Goal: Task Accomplishment & Management: Use online tool/utility

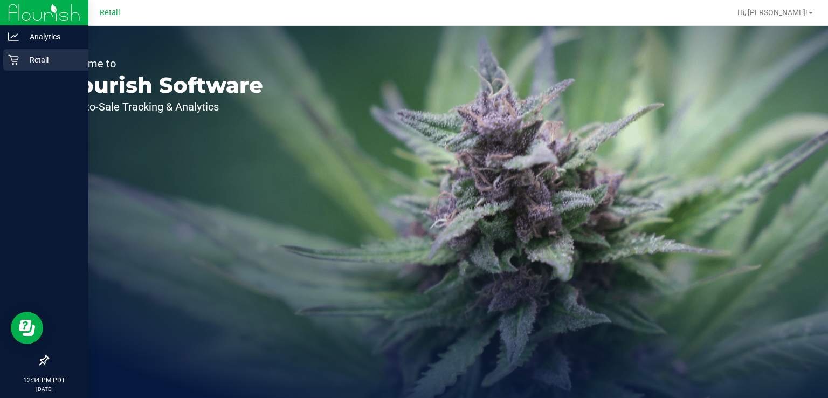
click at [17, 68] on div "Retail" at bounding box center [45, 60] width 85 height 22
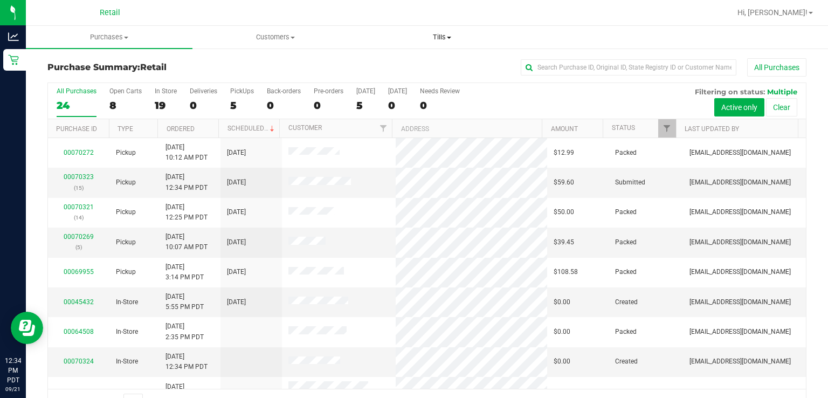
click at [451, 35] on span "Tills" at bounding box center [442, 37] width 166 height 10
click at [392, 67] on span "Manage tills" at bounding box center [395, 64] width 73 height 9
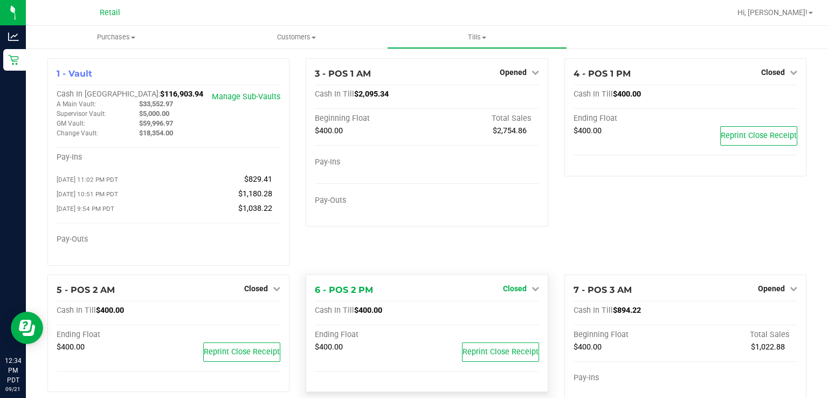
click at [518, 293] on span "Closed" at bounding box center [515, 288] width 24 height 9
click at [506, 314] on link "Open Till" at bounding box center [514, 310] width 29 height 9
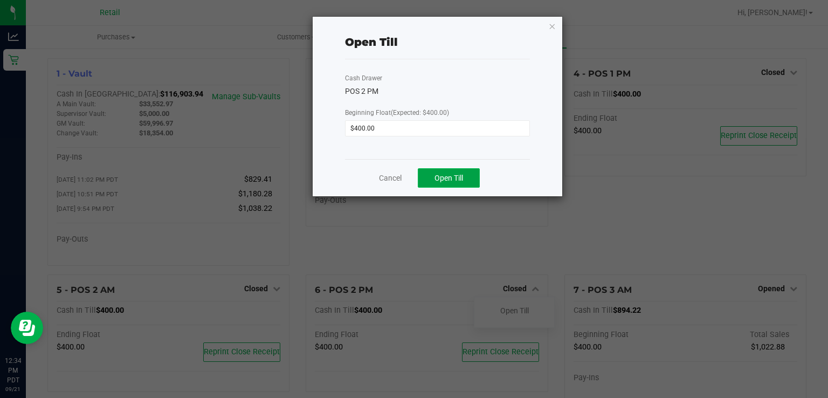
click at [460, 184] on button "Open Till" at bounding box center [449, 177] width 62 height 19
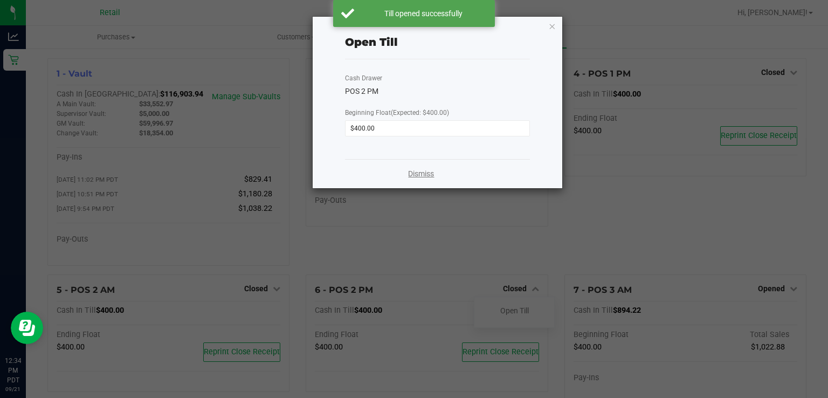
click at [421, 174] on link "Dismiss" at bounding box center [421, 173] width 26 height 11
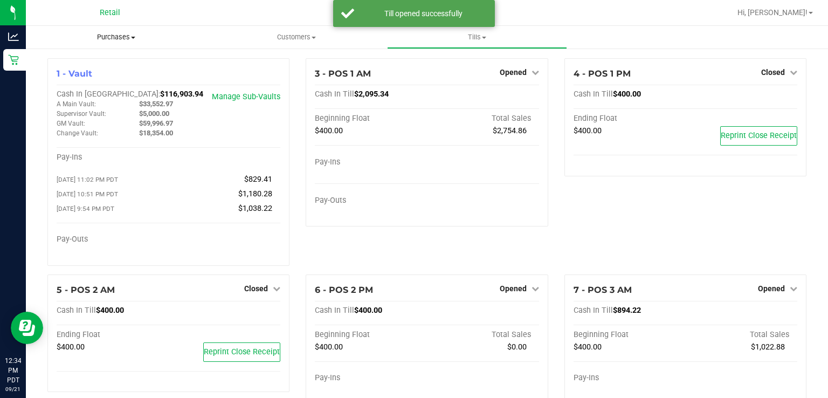
click at [118, 38] on span "Purchases" at bounding box center [116, 37] width 181 height 10
click at [115, 63] on span "Summary of purchases" at bounding box center [81, 64] width 111 height 9
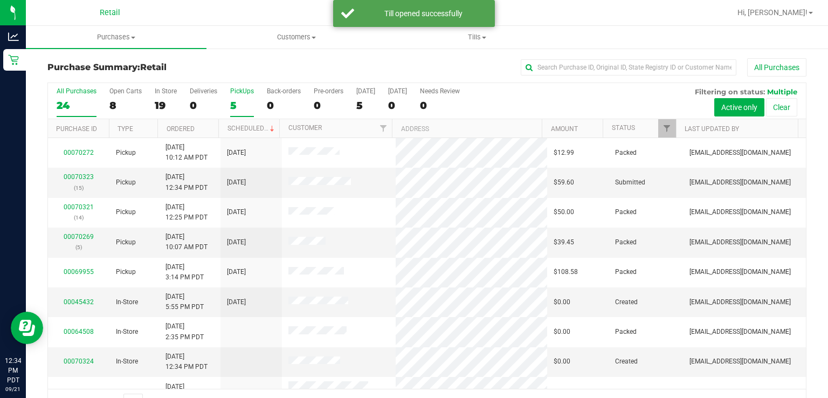
click at [231, 101] on div "5" at bounding box center [242, 105] width 24 height 12
click at [0, 0] on input "PickUps 5" at bounding box center [0, 0] width 0 height 0
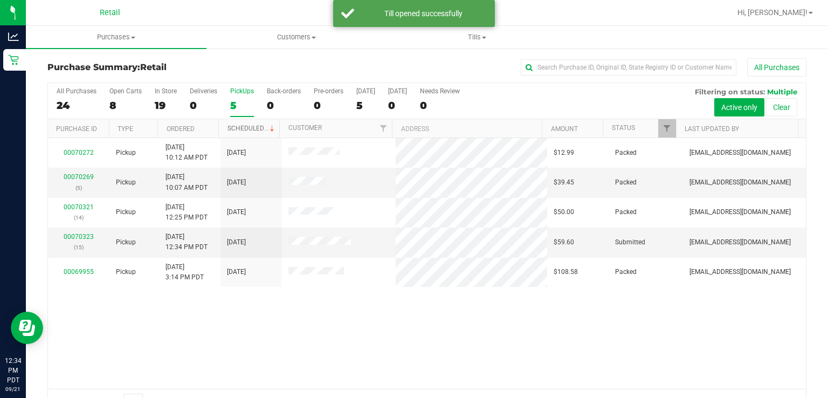
click at [256, 131] on link "Scheduled" at bounding box center [252, 129] width 49 height 8
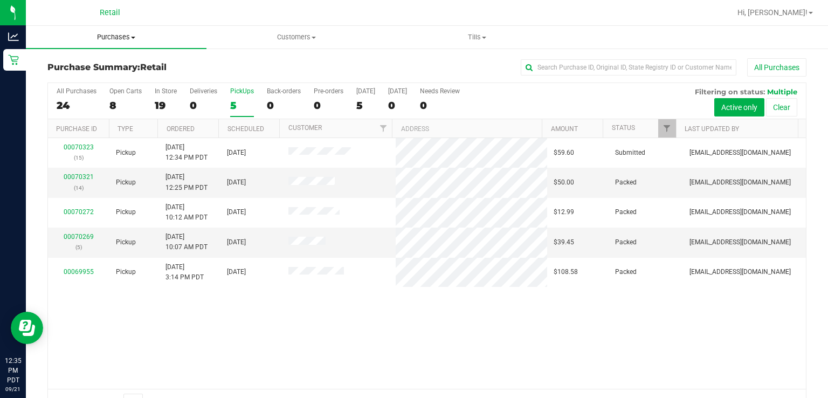
click at [129, 40] on span "Purchases" at bounding box center [116, 37] width 181 height 10
click at [112, 67] on span "Summary of purchases" at bounding box center [81, 64] width 111 height 9
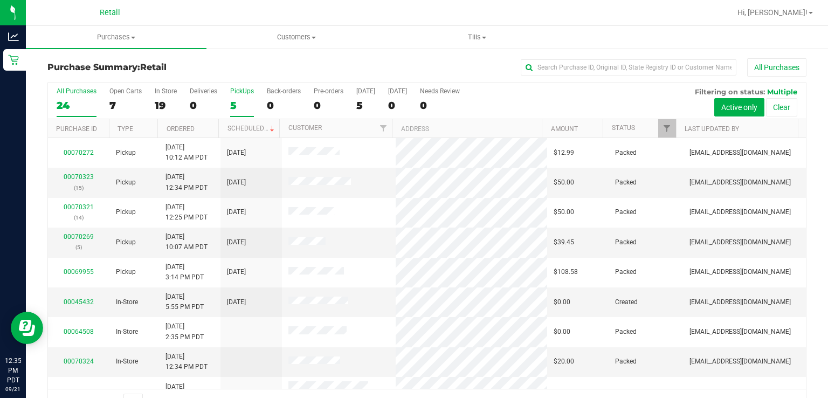
click at [239, 100] on div "5" at bounding box center [242, 105] width 24 height 12
click at [0, 0] on input "PickUps 5" at bounding box center [0, 0] width 0 height 0
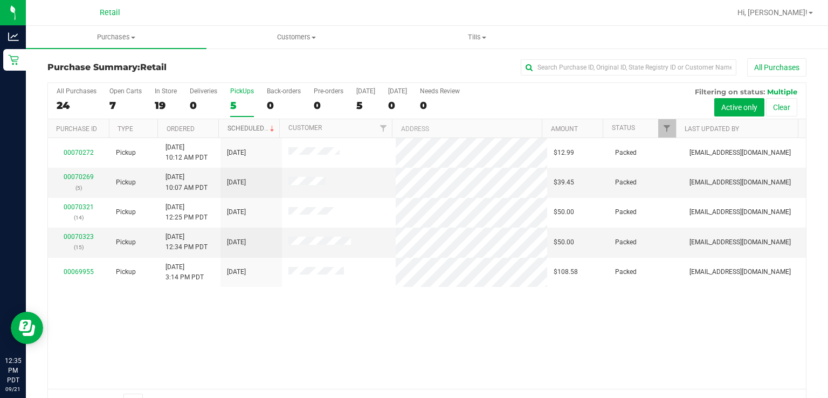
click at [254, 128] on link "Scheduled" at bounding box center [252, 129] width 49 height 8
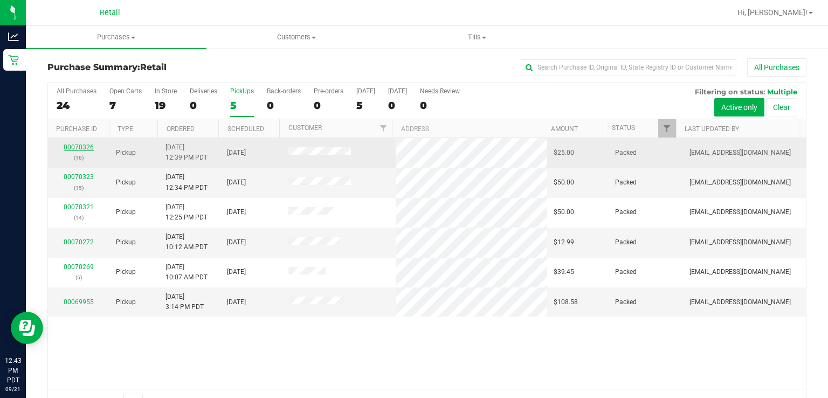
click at [84, 149] on link "00070326" at bounding box center [79, 147] width 30 height 8
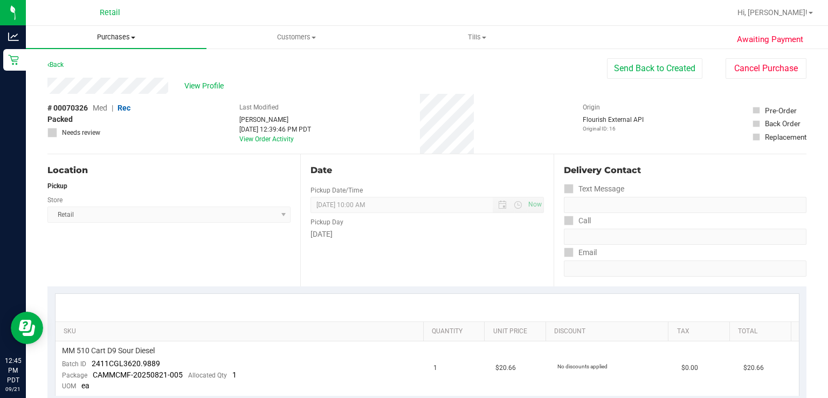
click at [122, 39] on span "Purchases" at bounding box center [116, 37] width 181 height 10
click at [84, 67] on span "Summary of purchases" at bounding box center [81, 64] width 111 height 9
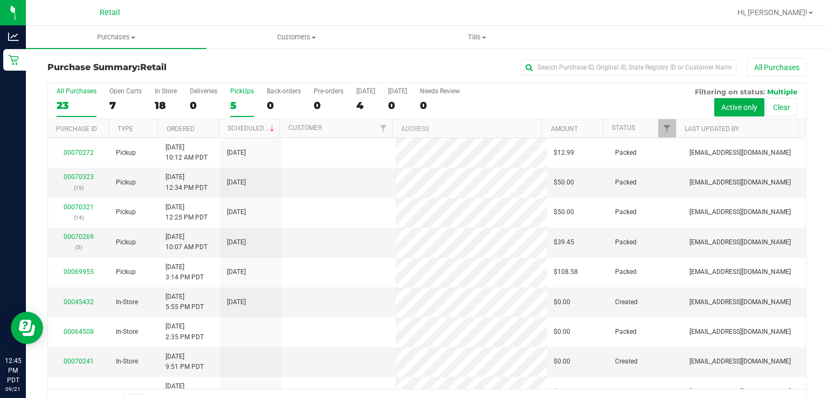
click at [236, 98] on label "PickUps 5" at bounding box center [242, 102] width 24 height 30
click at [0, 0] on input "PickUps 5" at bounding box center [0, 0] width 0 height 0
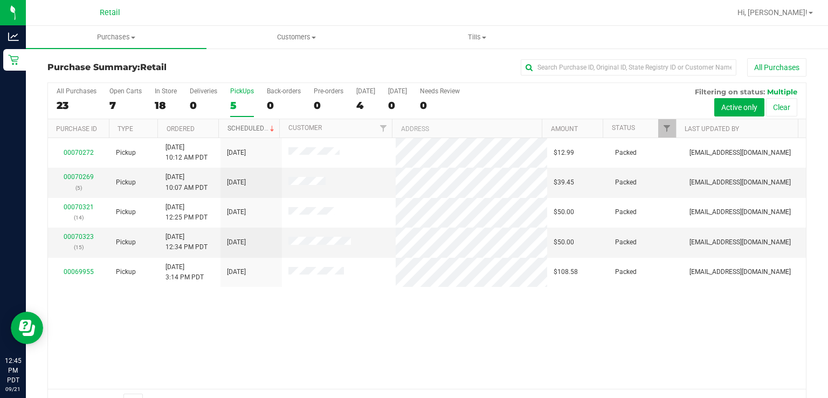
click at [248, 128] on link "Scheduled" at bounding box center [252, 129] width 49 height 8
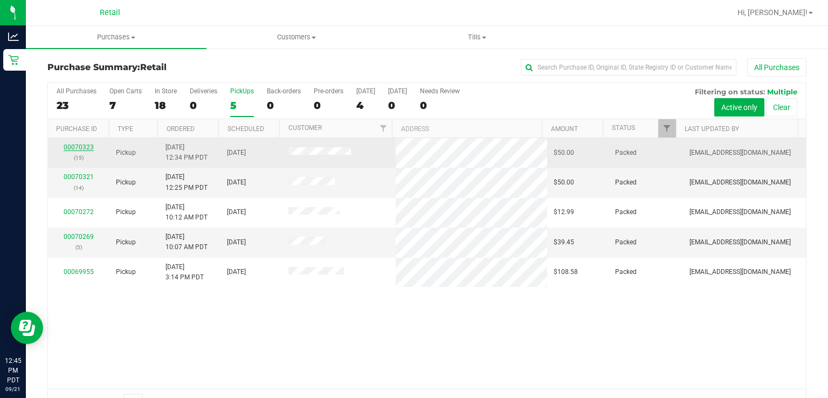
click at [82, 149] on link "00070323" at bounding box center [79, 147] width 30 height 8
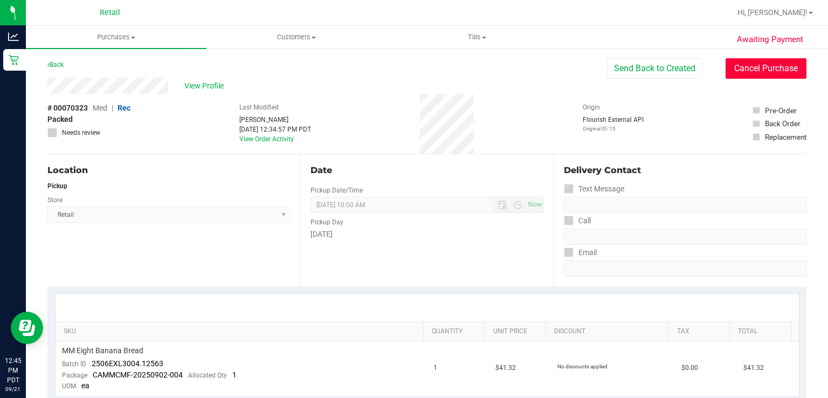
click at [762, 72] on button "Cancel Purchase" at bounding box center [766, 68] width 81 height 20
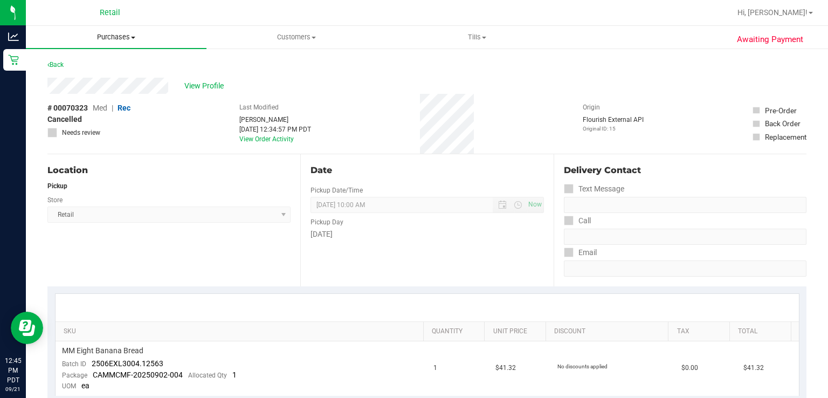
click at [122, 38] on span "Purchases" at bounding box center [116, 37] width 181 height 10
click at [95, 67] on span "Summary of purchases" at bounding box center [81, 64] width 111 height 9
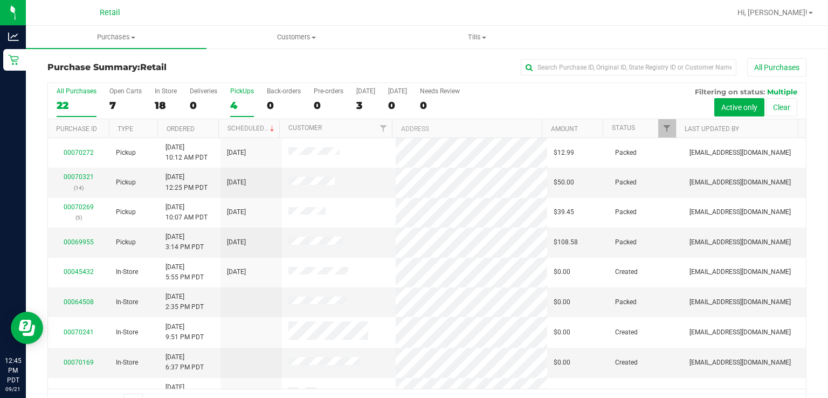
click at [241, 91] on div "PickUps" at bounding box center [242, 91] width 24 height 8
click at [0, 0] on input "PickUps 4" at bounding box center [0, 0] width 0 height 0
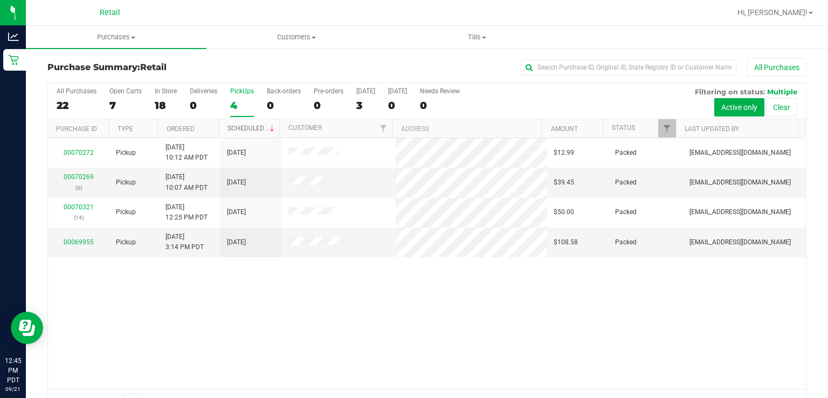
click at [248, 129] on link "Scheduled" at bounding box center [252, 129] width 49 height 8
click at [234, 97] on label "PickUps 4" at bounding box center [242, 102] width 24 height 30
click at [0, 0] on input "PickUps 4" at bounding box center [0, 0] width 0 height 0
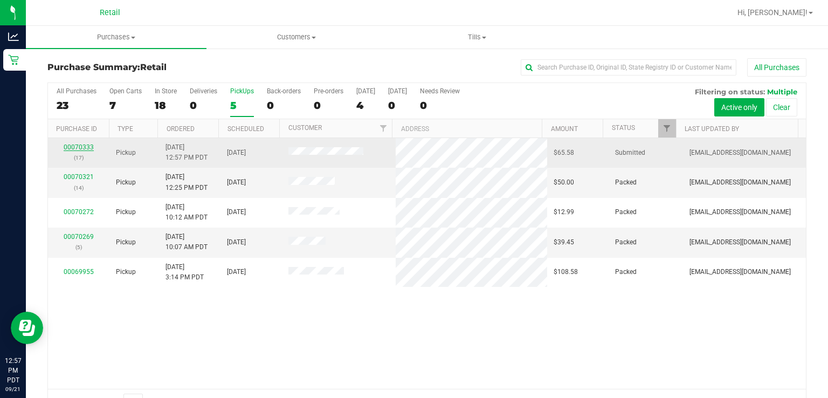
click at [81, 146] on link "00070333" at bounding box center [79, 147] width 30 height 8
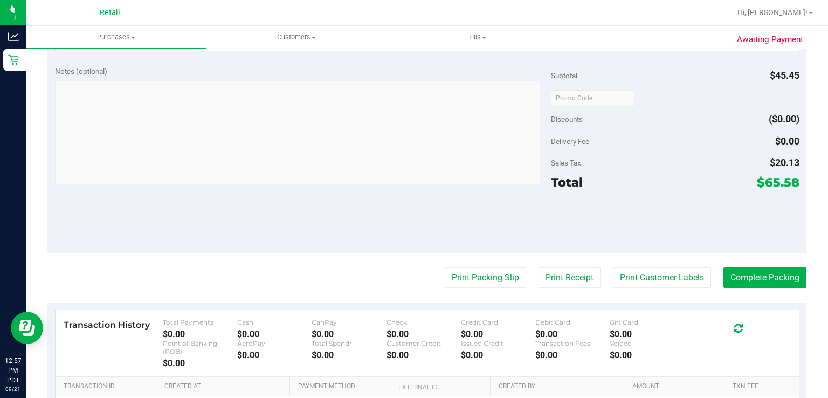
scroll to position [426, 0]
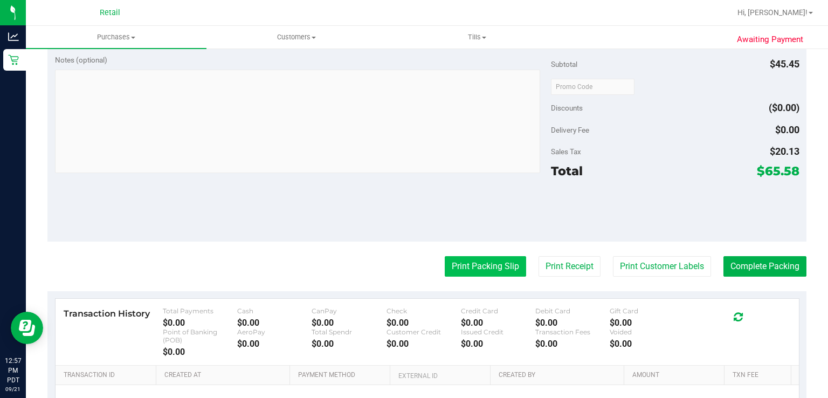
click at [465, 271] on button "Print Packing Slip" at bounding box center [485, 266] width 81 height 20
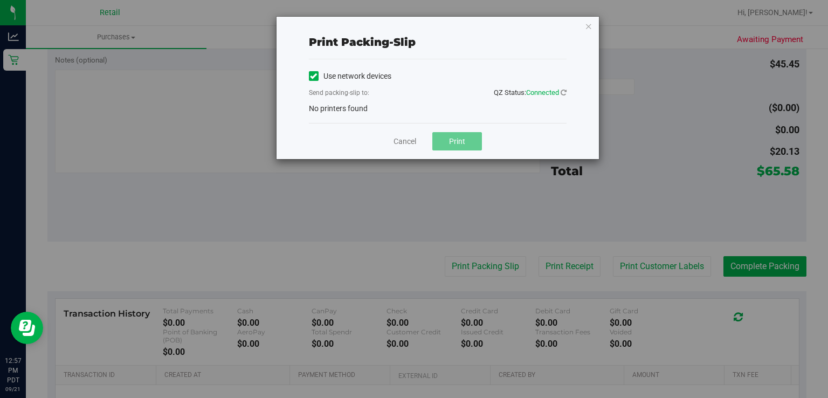
click at [313, 76] on icon at bounding box center [313, 76] width 7 height 0
click at [0, 0] on input "Use network devices" at bounding box center [0, 0] width 0 height 0
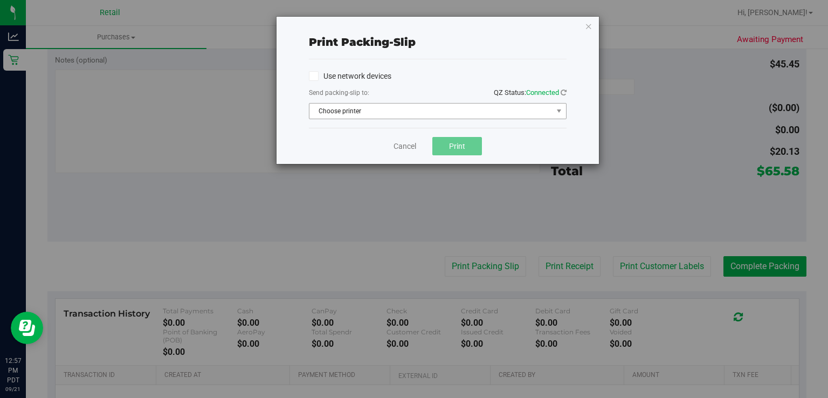
click at [351, 111] on span "Choose printer" at bounding box center [431, 111] width 243 height 15
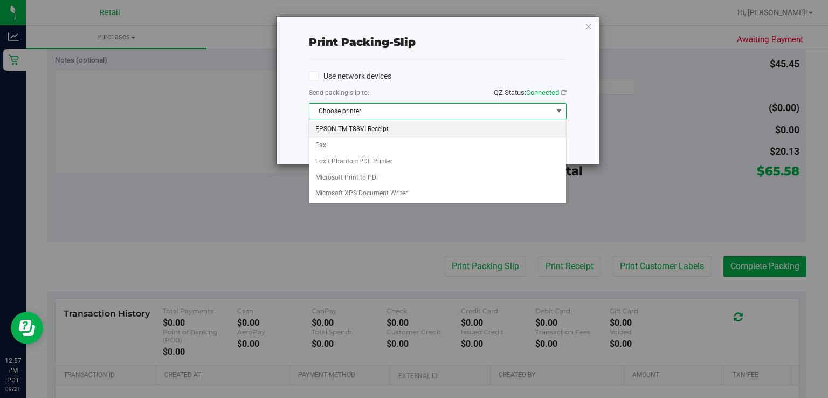
click at [343, 127] on li "EPSON TM-T88VI Receipt" at bounding box center [437, 129] width 257 height 16
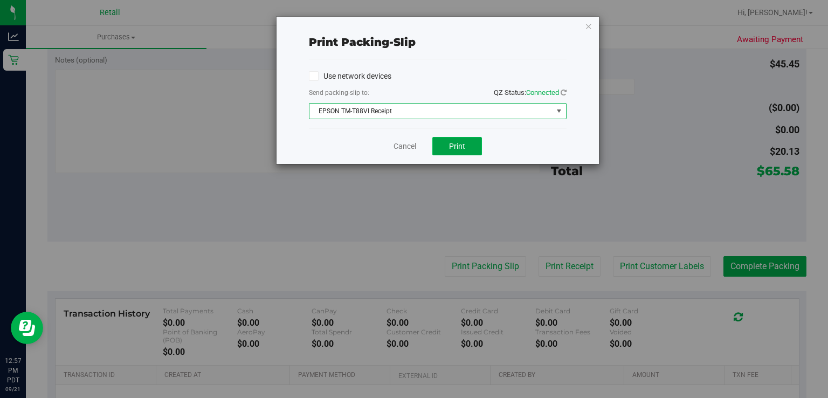
click at [468, 147] on button "Print" at bounding box center [458, 146] width 50 height 18
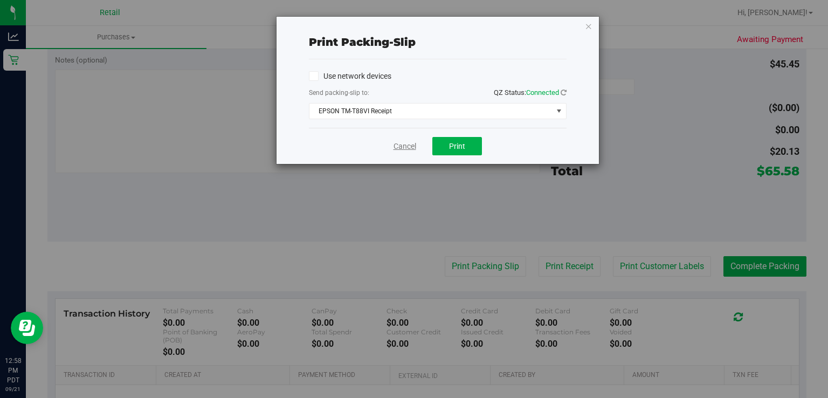
click at [394, 149] on link "Cancel" at bounding box center [405, 146] width 23 height 11
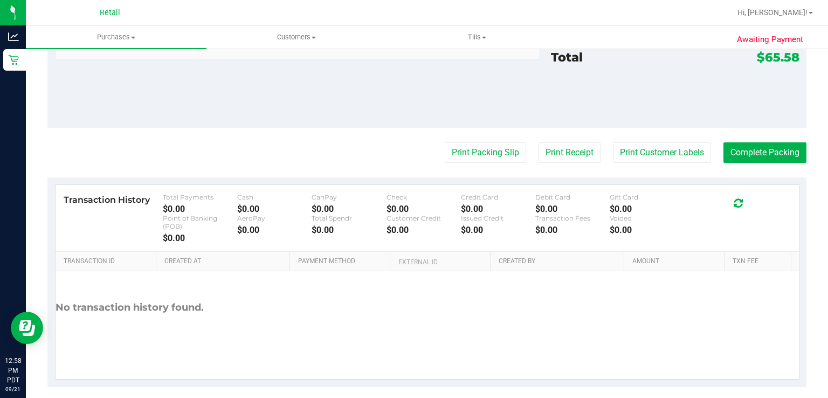
scroll to position [548, 0]
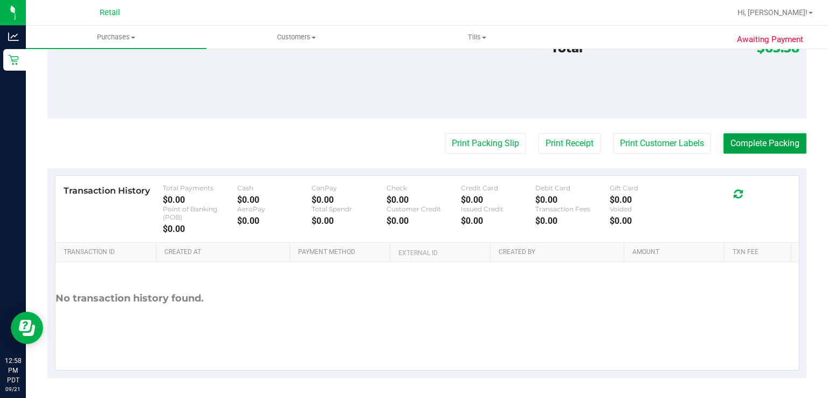
click at [762, 138] on button "Complete Packing" at bounding box center [765, 143] width 83 height 20
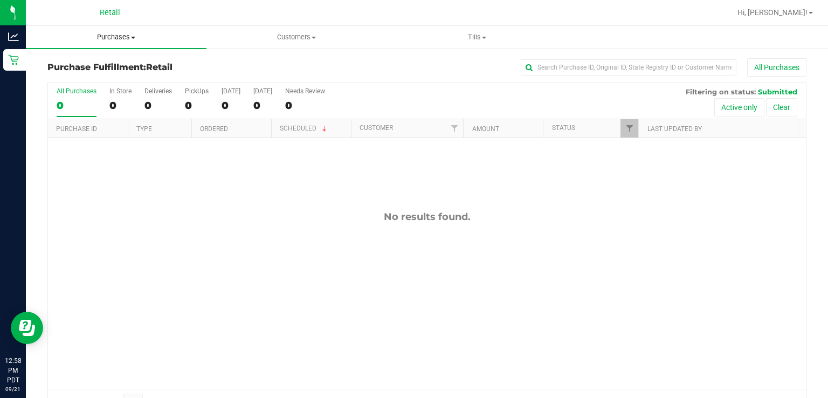
click at [111, 37] on span "Purchases" at bounding box center [116, 37] width 181 height 10
click at [84, 65] on span "Summary of purchases" at bounding box center [81, 64] width 111 height 9
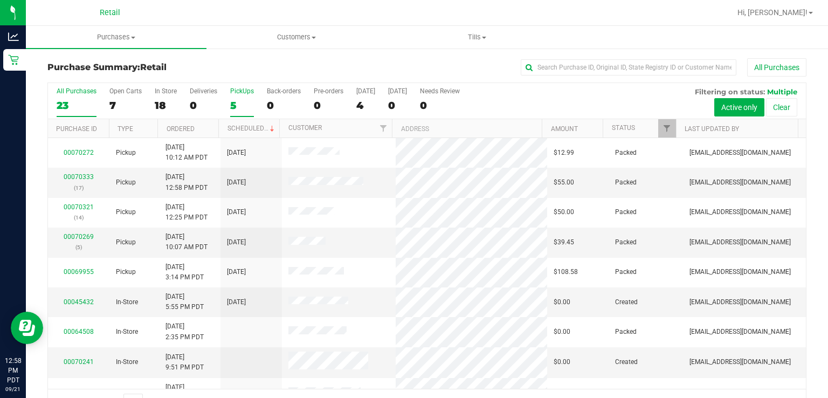
click at [237, 95] on label "PickUps 5" at bounding box center [242, 102] width 24 height 30
click at [0, 0] on input "PickUps 5" at bounding box center [0, 0] width 0 height 0
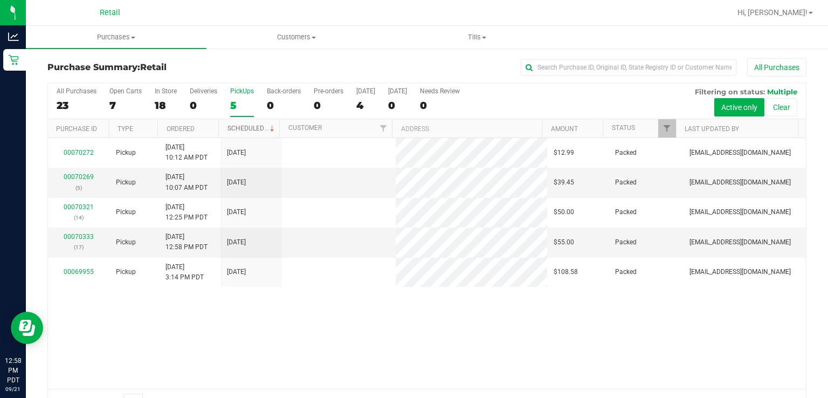
click at [256, 127] on link "Scheduled" at bounding box center [252, 129] width 49 height 8
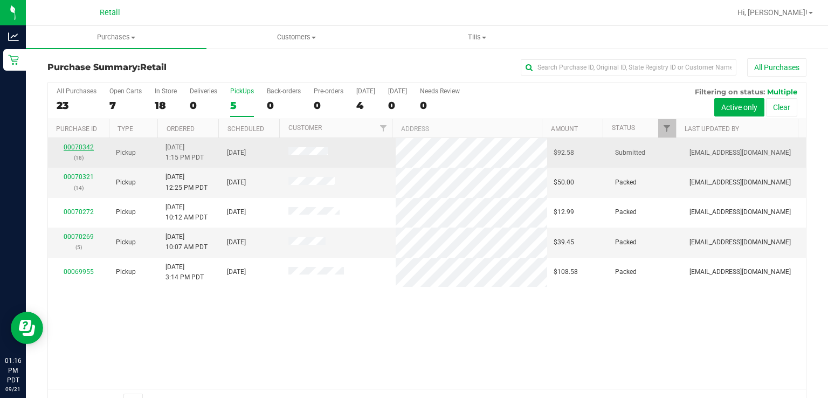
click at [74, 149] on link "00070342" at bounding box center [79, 147] width 30 height 8
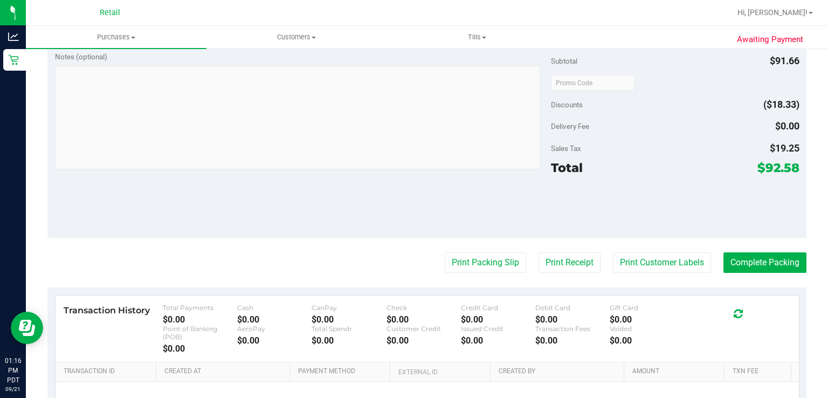
scroll to position [373, 0]
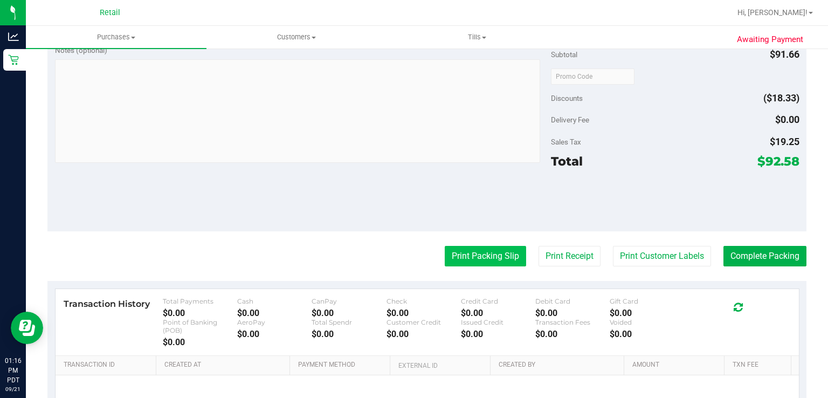
click at [465, 258] on button "Print Packing Slip" at bounding box center [485, 256] width 81 height 20
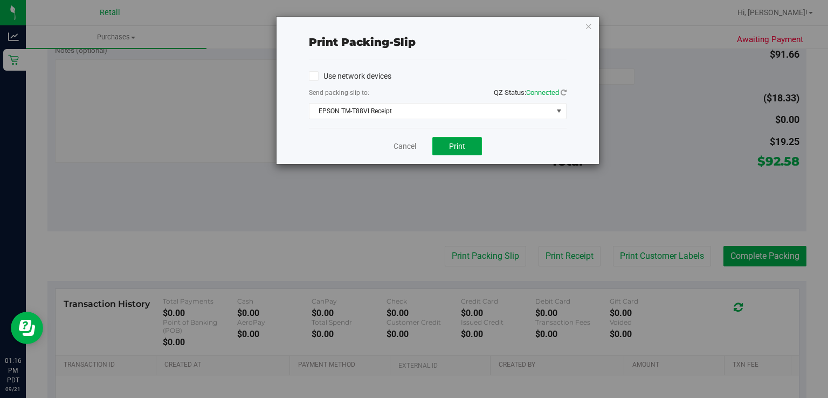
click at [468, 149] on button "Print" at bounding box center [458, 146] width 50 height 18
click at [394, 149] on link "Cancel" at bounding box center [405, 146] width 23 height 11
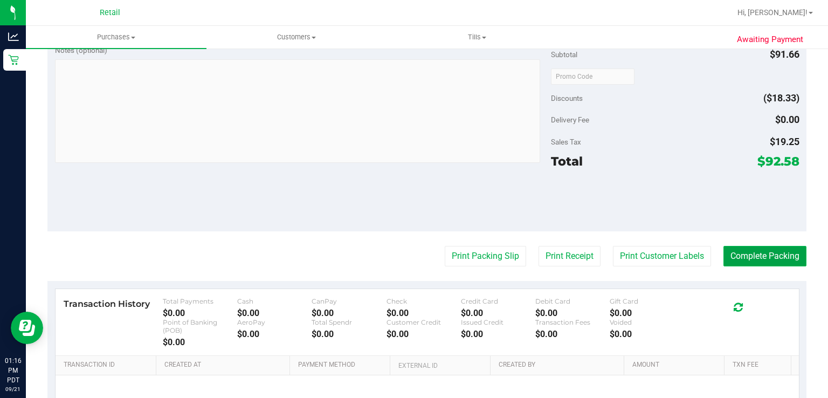
click at [766, 259] on button "Complete Packing" at bounding box center [765, 256] width 83 height 20
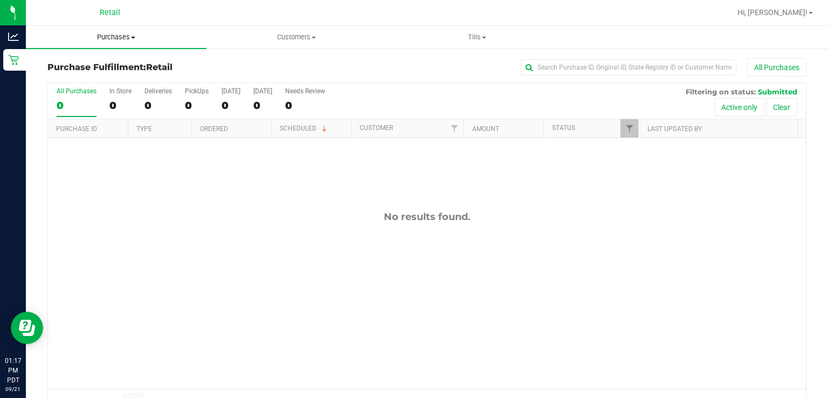
click at [133, 37] on span at bounding box center [133, 38] width 4 height 2
click at [116, 65] on span "Summary of purchases" at bounding box center [81, 64] width 111 height 9
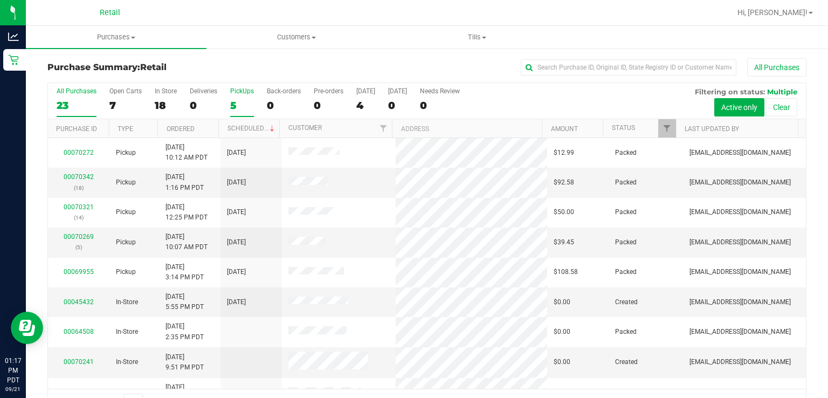
click at [237, 91] on div "PickUps" at bounding box center [242, 91] width 24 height 8
click at [0, 0] on input "PickUps 5" at bounding box center [0, 0] width 0 height 0
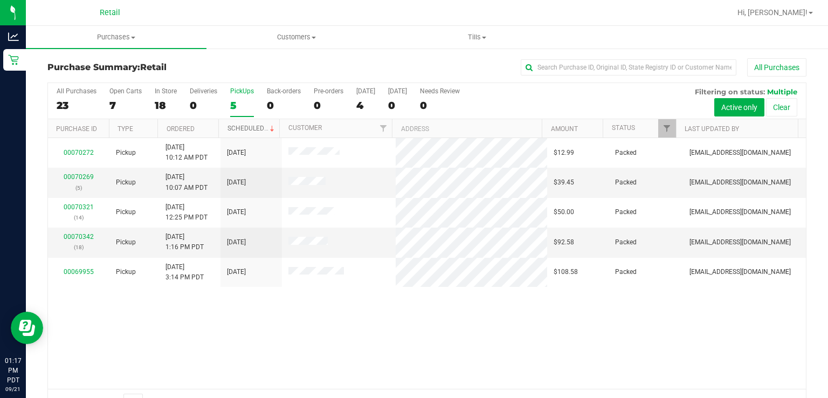
click at [248, 129] on link "Scheduled" at bounding box center [252, 129] width 49 height 8
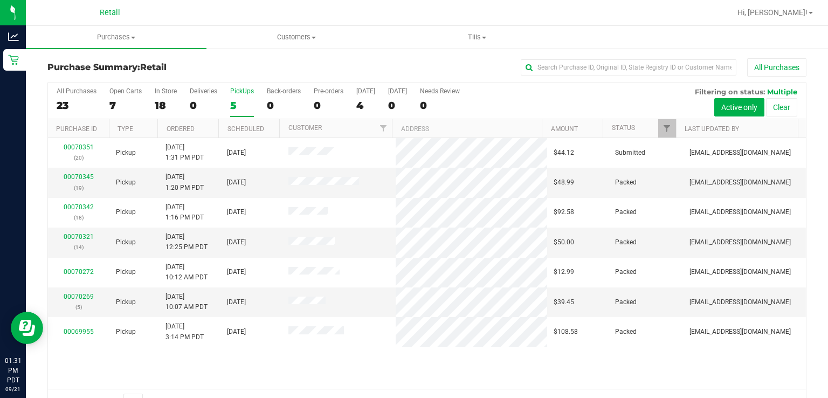
click at [243, 89] on div "PickUps" at bounding box center [242, 91] width 24 height 8
click at [0, 0] on input "PickUps 5" at bounding box center [0, 0] width 0 height 0
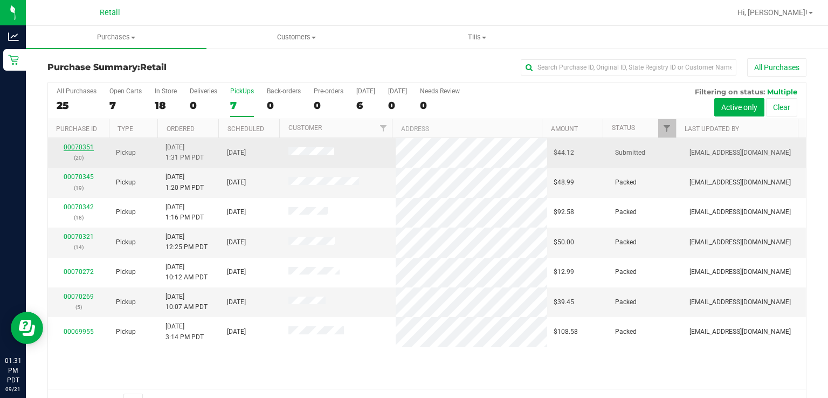
click at [74, 147] on link "00070351" at bounding box center [79, 147] width 30 height 8
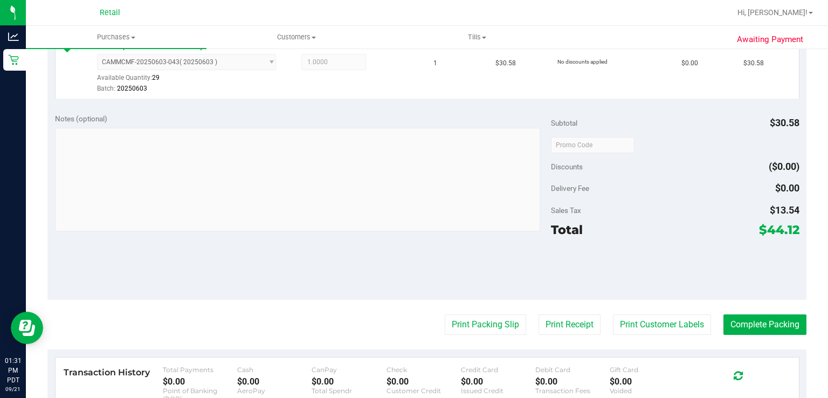
scroll to position [308, 0]
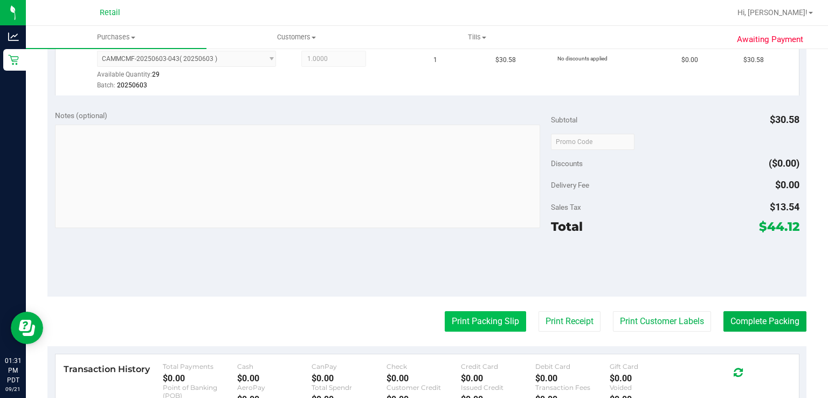
click at [468, 325] on button "Print Packing Slip" at bounding box center [485, 321] width 81 height 20
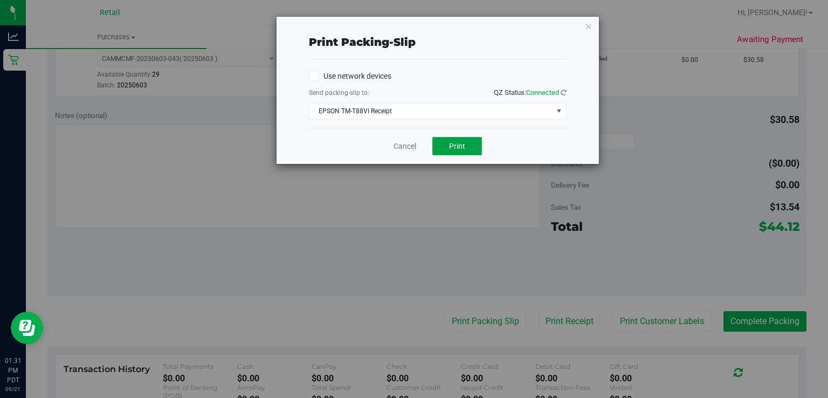
click at [465, 148] on span "Print" at bounding box center [457, 146] width 16 height 9
click at [407, 148] on link "Cancel" at bounding box center [405, 146] width 23 height 11
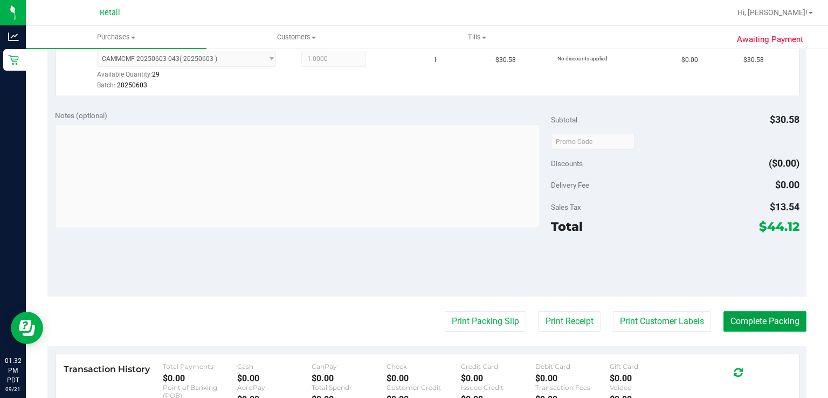
click at [774, 319] on button "Complete Packing" at bounding box center [765, 321] width 83 height 20
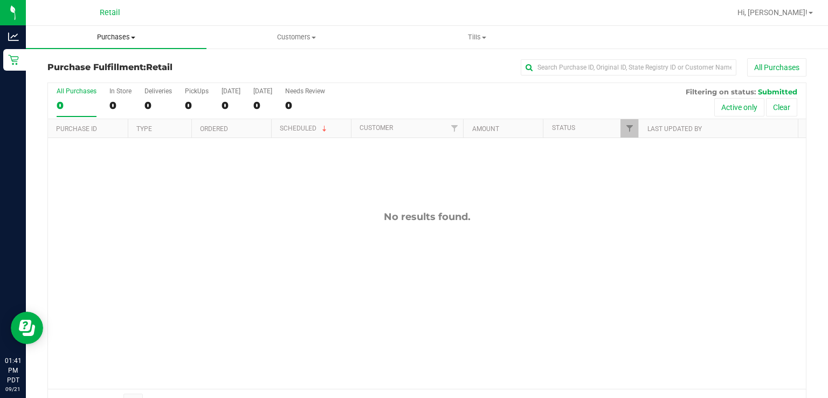
click at [121, 36] on span "Purchases" at bounding box center [116, 37] width 181 height 10
click at [87, 61] on span "Summary of purchases" at bounding box center [81, 64] width 111 height 9
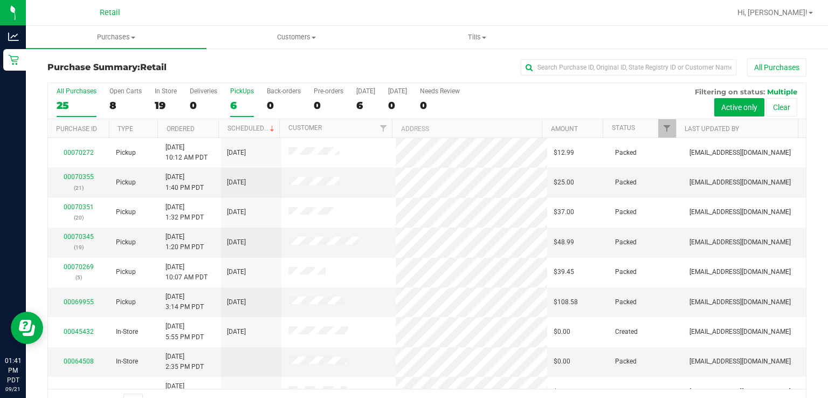
click at [241, 91] on div "PickUps" at bounding box center [242, 91] width 24 height 8
click at [0, 0] on input "PickUps 6" at bounding box center [0, 0] width 0 height 0
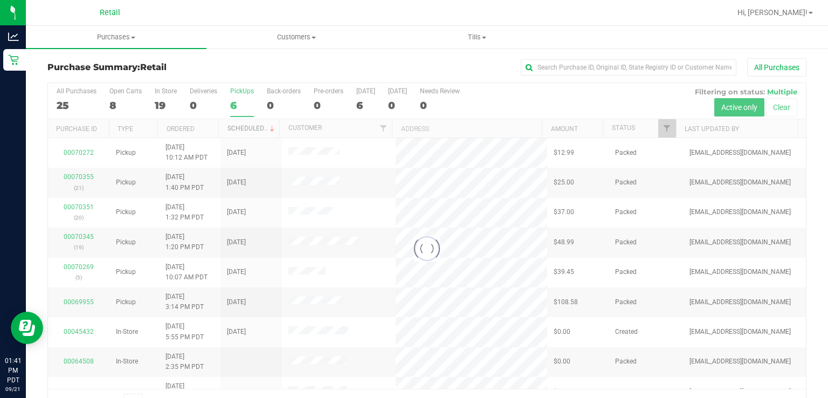
click at [252, 126] on link "Scheduled" at bounding box center [252, 129] width 49 height 8
